Goal: Task Accomplishment & Management: Manage account settings

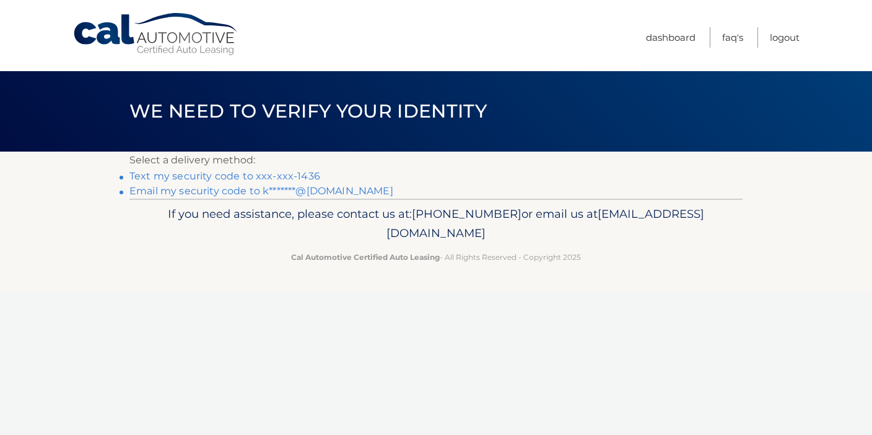
click at [247, 194] on link "Email my security code to k*******@[DOMAIN_NAME]" at bounding box center [261, 191] width 264 height 12
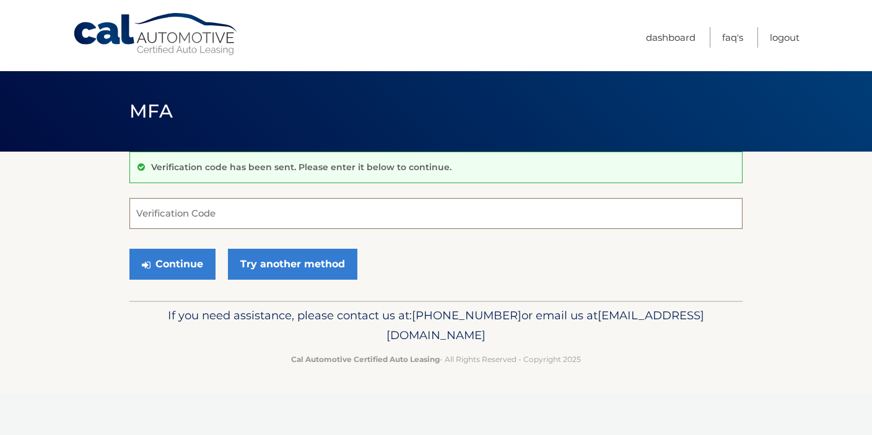
click at [213, 212] on input "Verification Code" at bounding box center [435, 213] width 613 height 31
type input "465097"
click at [178, 269] on button "Continue" at bounding box center [172, 264] width 86 height 31
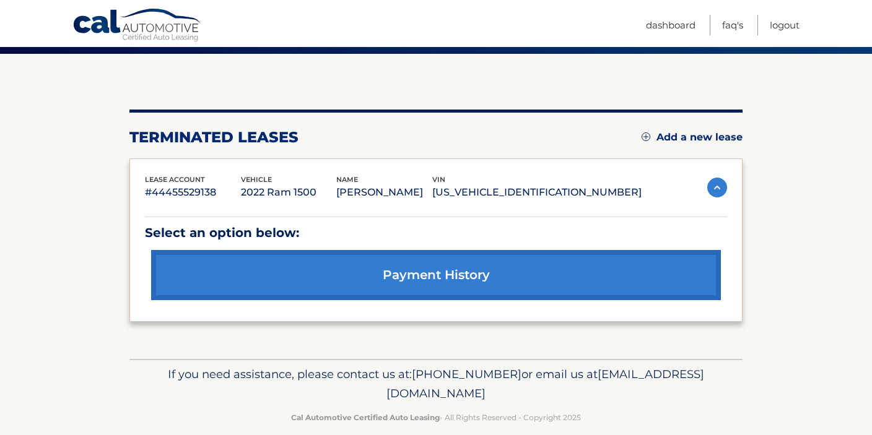
scroll to position [116, 0]
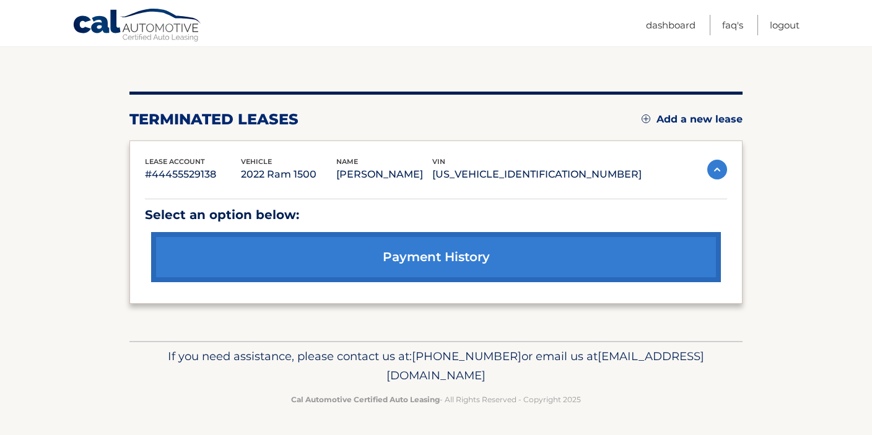
drag, startPoint x: 543, startPoint y: 377, endPoint x: 326, endPoint y: 383, distance: 216.3
click at [326, 383] on p "If you need assistance, please contact us at: [PHONE_NUMBER] or email us at [EM…" at bounding box center [436, 367] width 597 height 40
click at [387, 382] on span "[EMAIL_ADDRESS][DOMAIN_NAME]" at bounding box center [546, 366] width 318 height 34
drag, startPoint x: 544, startPoint y: 377, endPoint x: 323, endPoint y: 372, distance: 221.8
click at [323, 372] on p "If you need assistance, please contact us at: [PHONE_NUMBER] or email us at [EM…" at bounding box center [436, 367] width 597 height 40
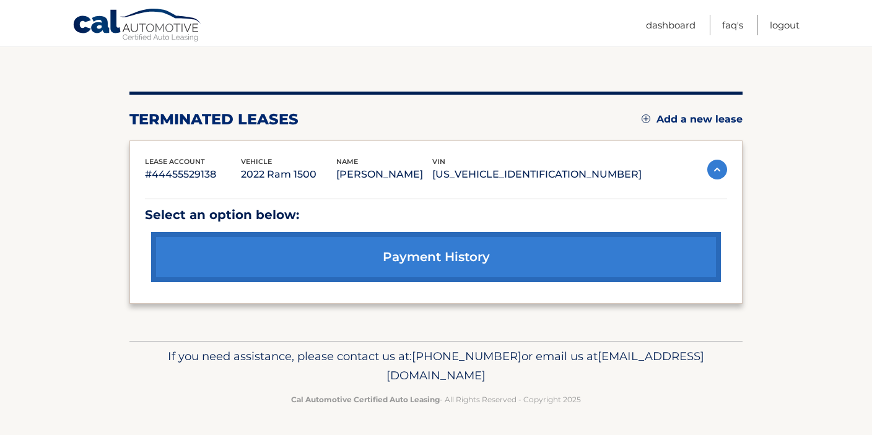
copy span "[EMAIL_ADDRESS][DOMAIN_NAME]"
drag, startPoint x: 216, startPoint y: 173, endPoint x: 145, endPoint y: 176, distance: 71.3
click at [145, 176] on p "#44455529138" at bounding box center [193, 174] width 96 height 17
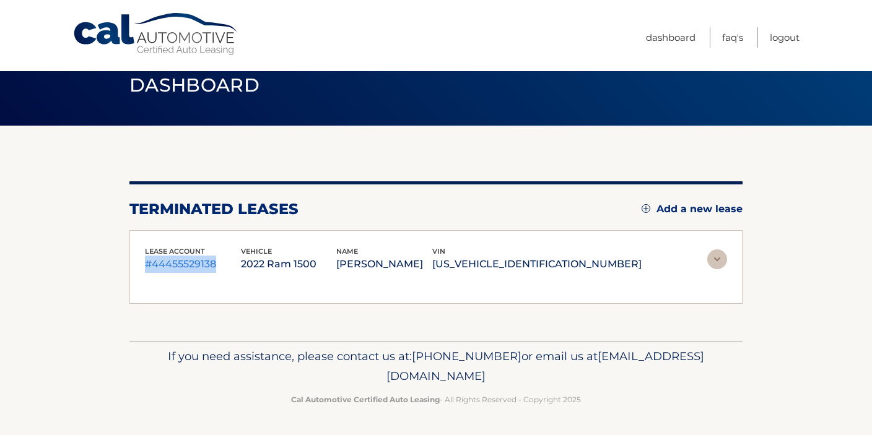
scroll to position [11, 0]
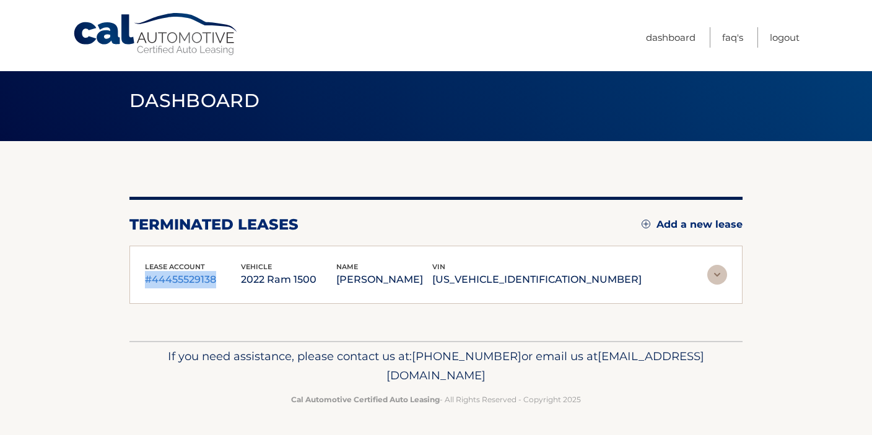
copy p "#44455529138"
